Goal: Task Accomplishment & Management: Manage account settings

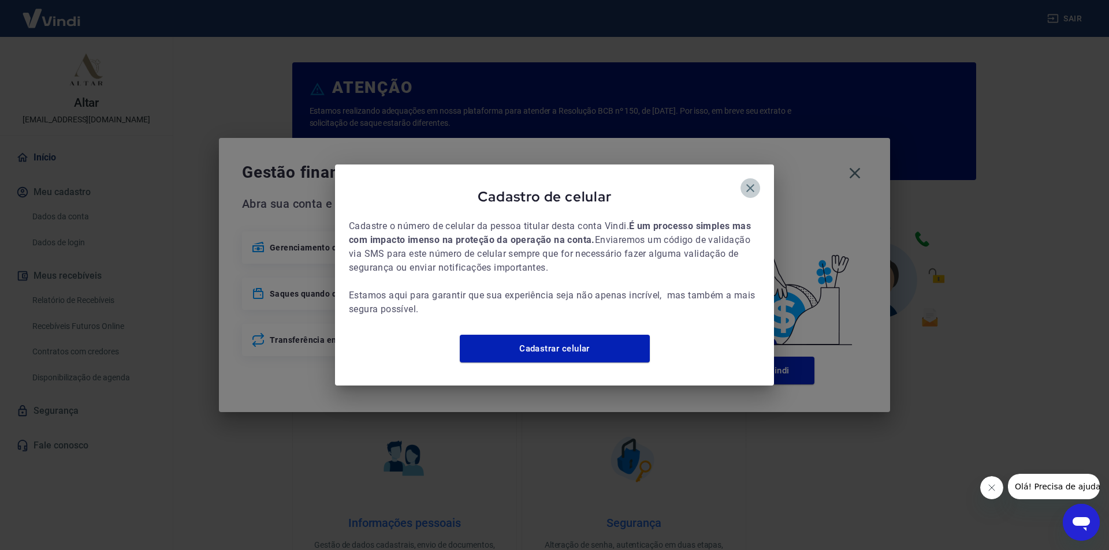
click at [748, 181] on icon "button" at bounding box center [750, 188] width 14 height 14
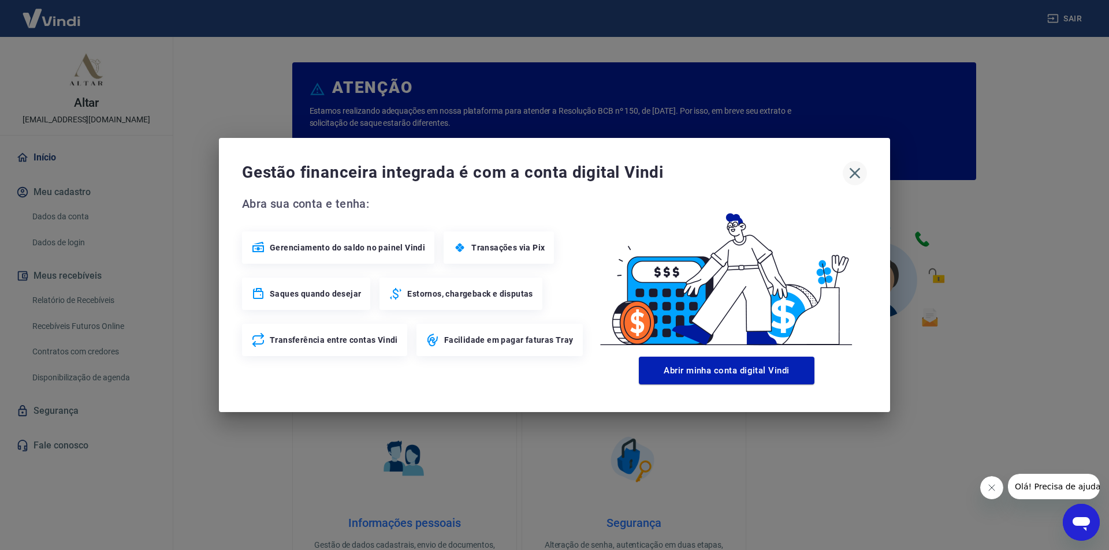
click at [850, 174] on icon "button" at bounding box center [854, 173] width 18 height 18
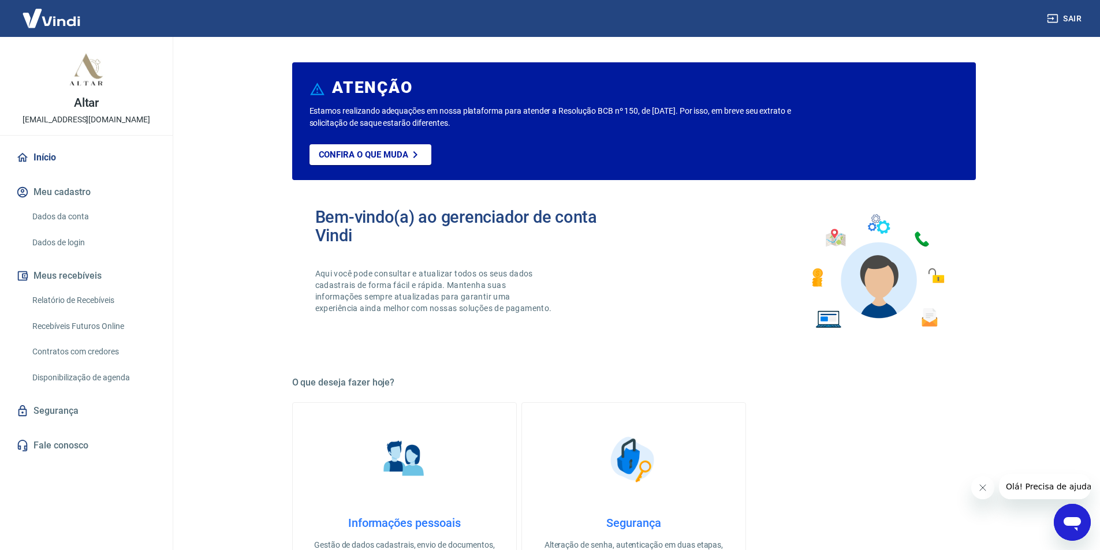
click at [74, 212] on link "Dados da conta" at bounding box center [93, 217] width 131 height 24
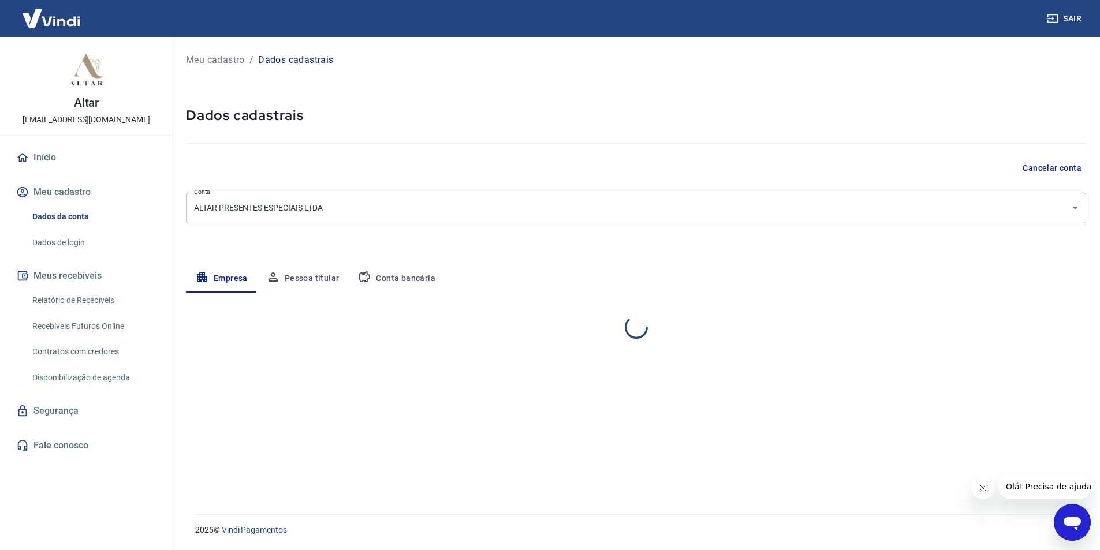
select select "SP"
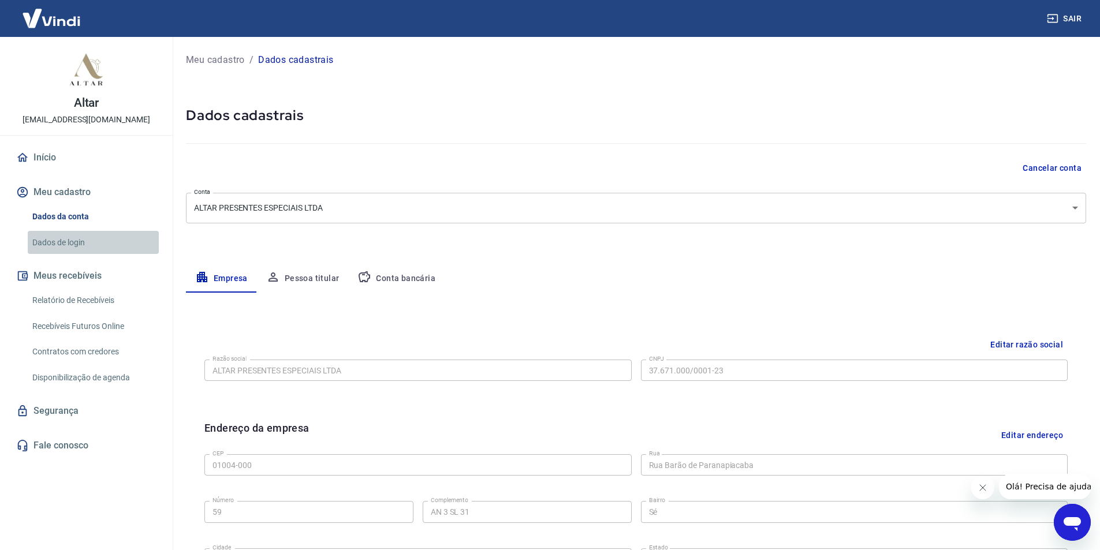
click at [68, 243] on link "Dados de login" at bounding box center [93, 243] width 131 height 24
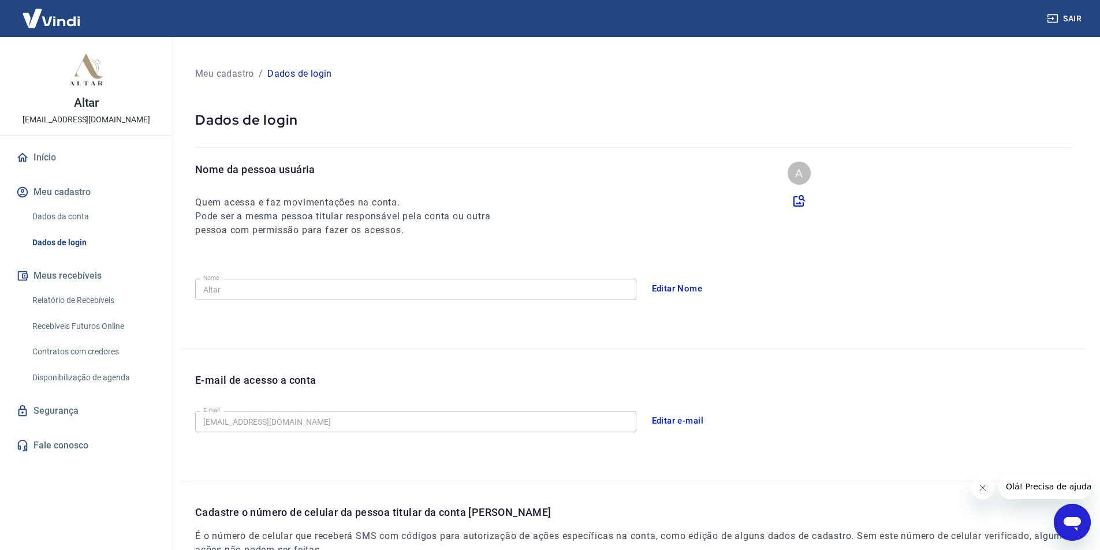
click at [73, 300] on link "Relatório de Recebíveis" at bounding box center [93, 301] width 131 height 24
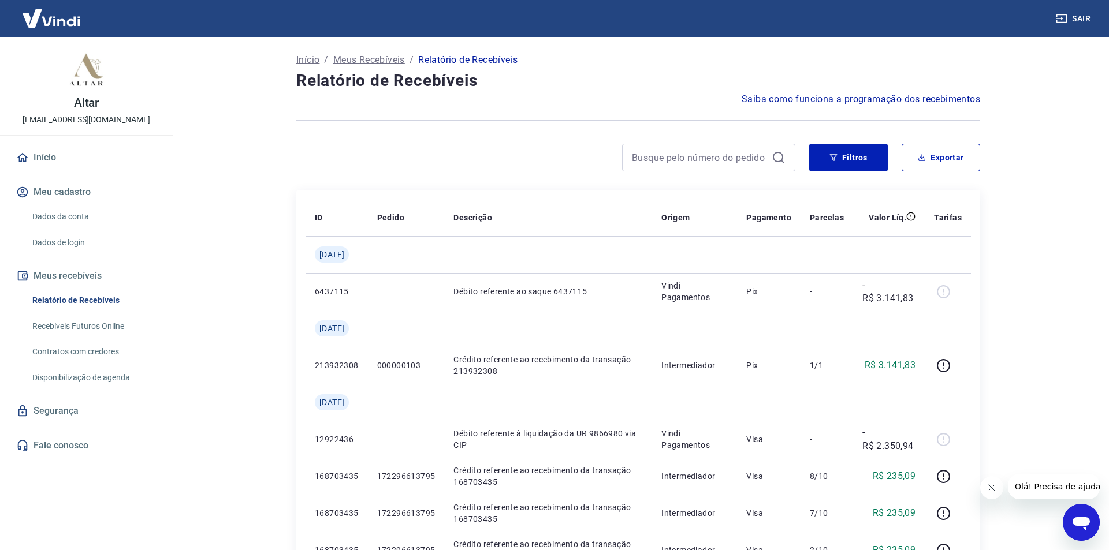
click at [67, 213] on link "Dados da conta" at bounding box center [93, 217] width 131 height 24
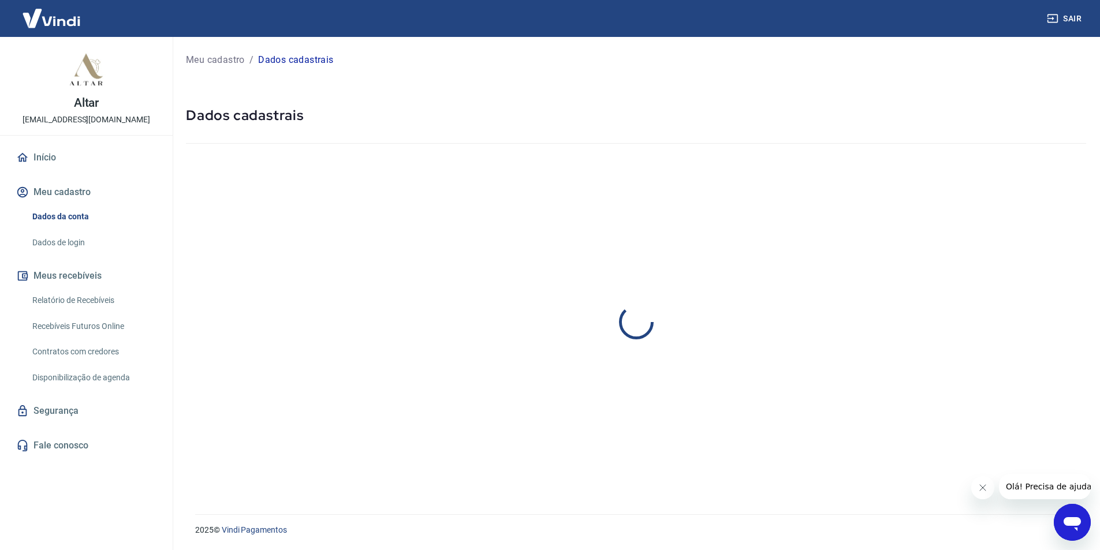
select select "SP"
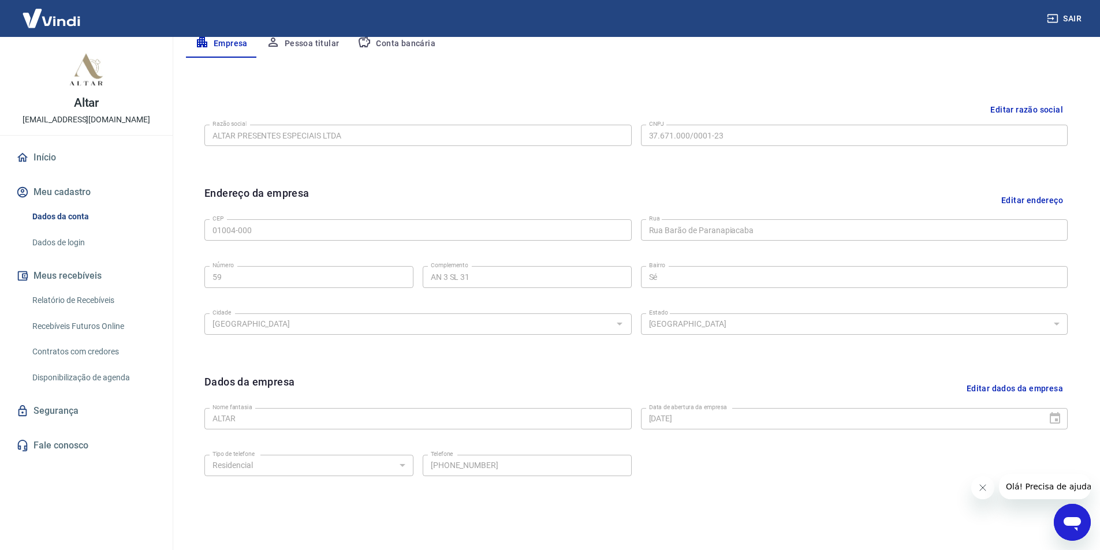
scroll to position [282, 0]
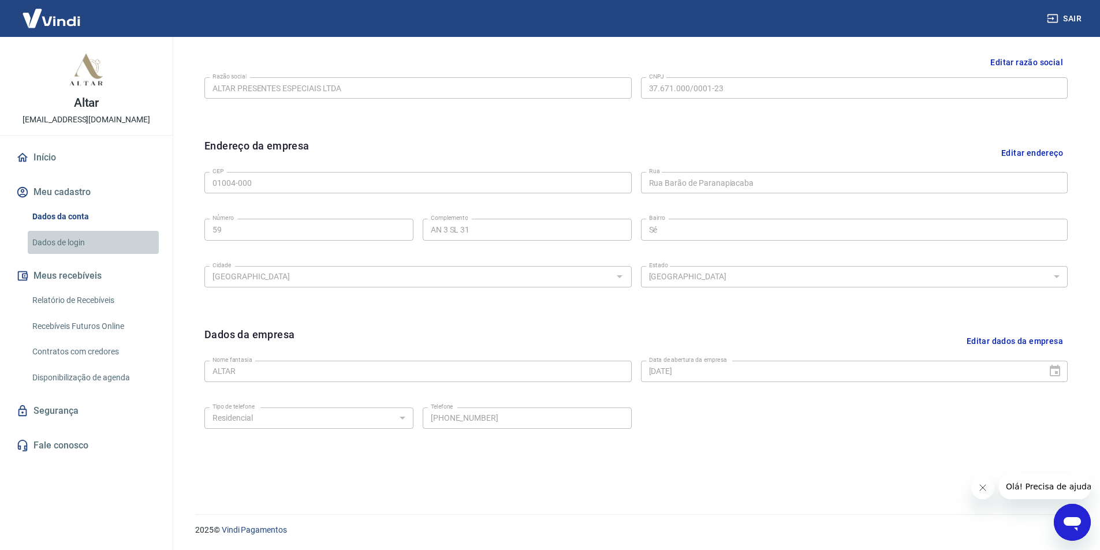
click at [68, 249] on link "Dados de login" at bounding box center [93, 243] width 131 height 24
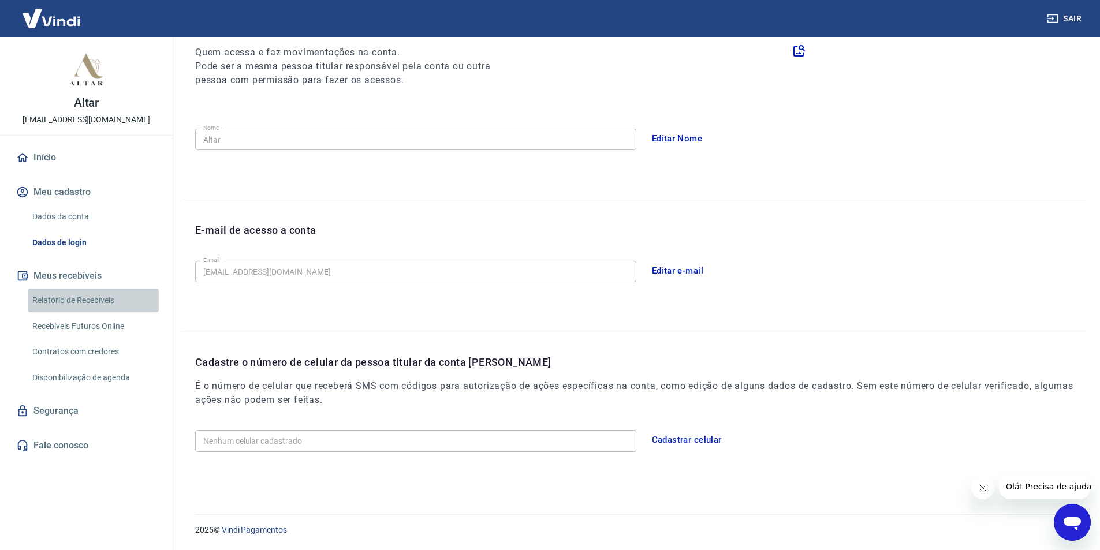
click at [108, 297] on link "Relatório de Recebíveis" at bounding box center [93, 301] width 131 height 24
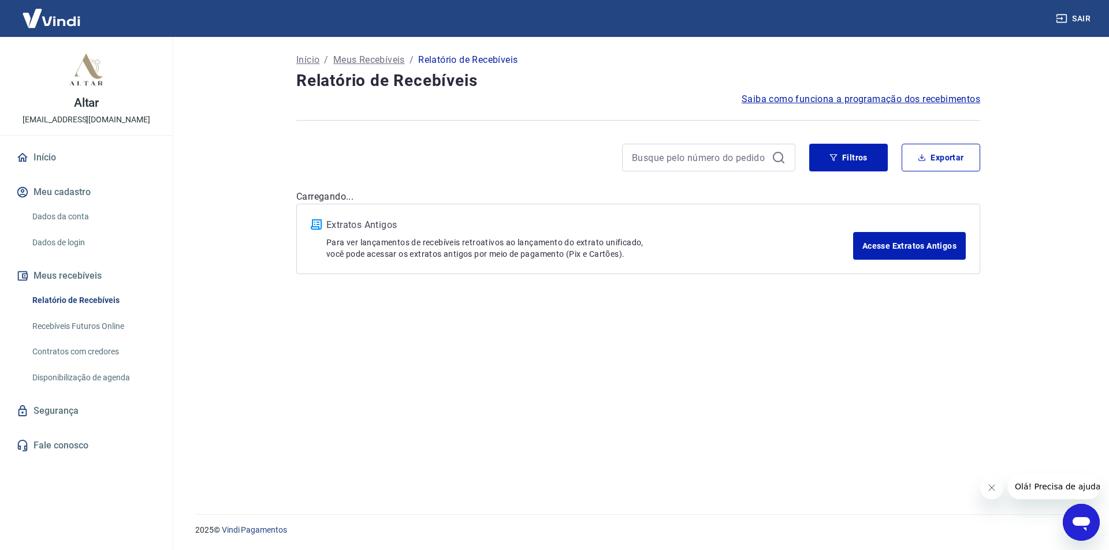
click at [102, 326] on link "Recebíveis Futuros Online" at bounding box center [93, 327] width 131 height 24
